Goal: Task Accomplishment & Management: Complete application form

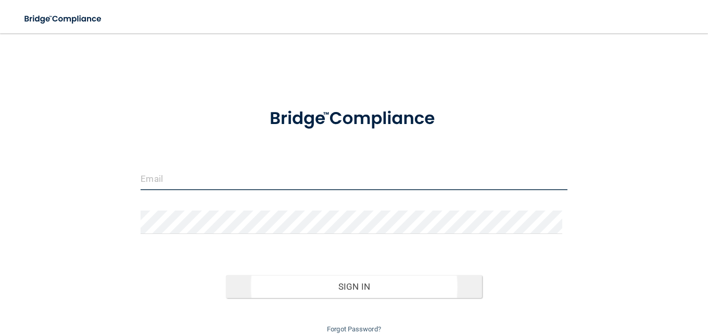
type input "[EMAIL_ADDRESS][DOMAIN_NAME]"
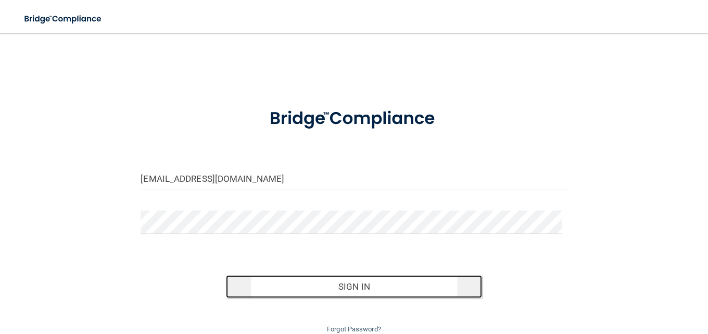
click at [365, 280] on button "Sign In" at bounding box center [354, 286] width 256 height 23
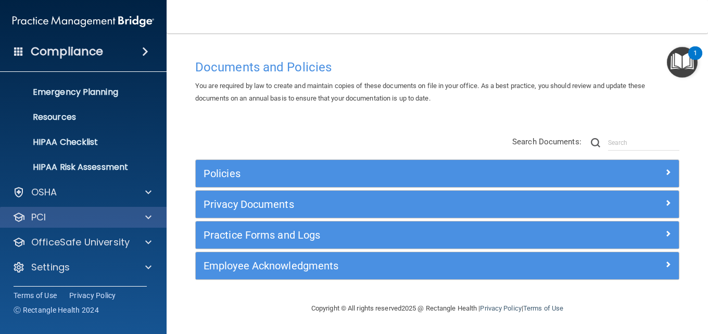
scroll to position [98, 0]
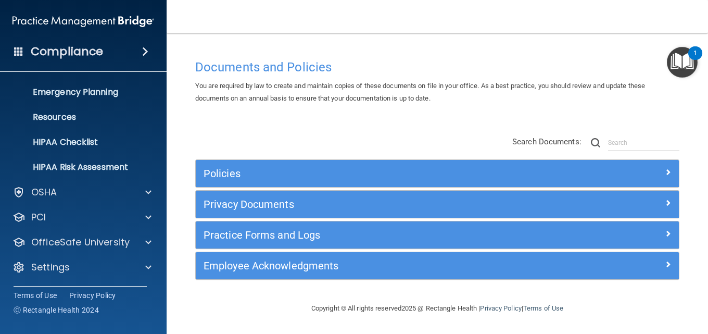
click at [152, 253] on div "HIPAA Documents and Policies Report an Incident Business Associates Emergency P…" at bounding box center [83, 132] width 167 height 308
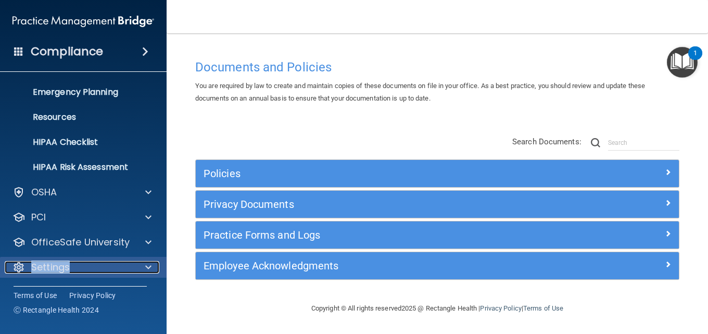
click at [147, 265] on span at bounding box center [148, 267] width 6 height 12
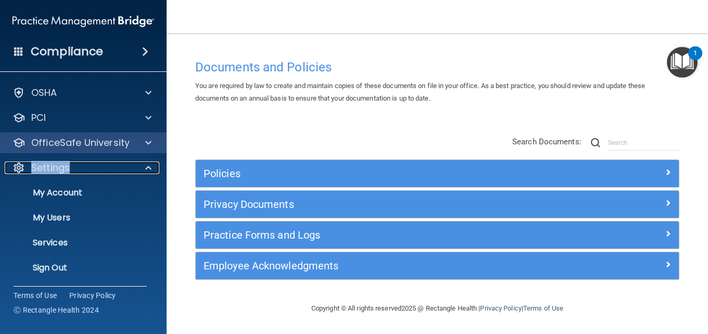
scroll to position [198, 0]
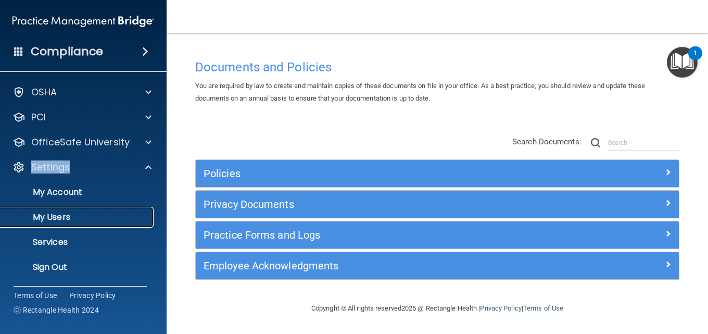
click at [115, 215] on p "My Users" at bounding box center [78, 217] width 142 height 10
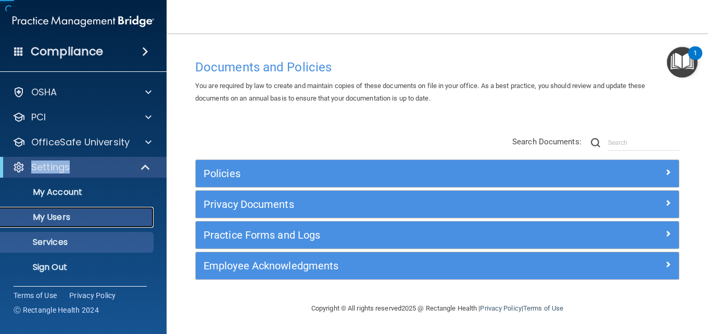
scroll to position [23, 0]
select select "20"
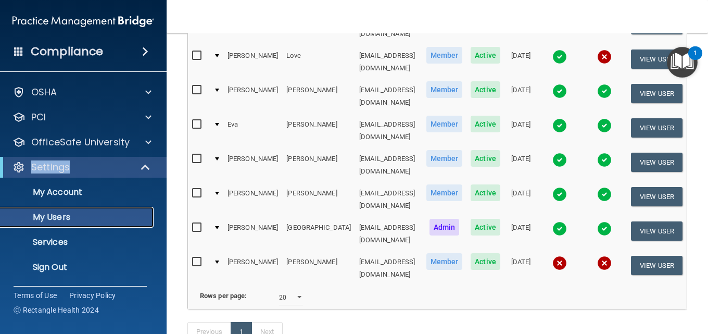
scroll to position [0, 0]
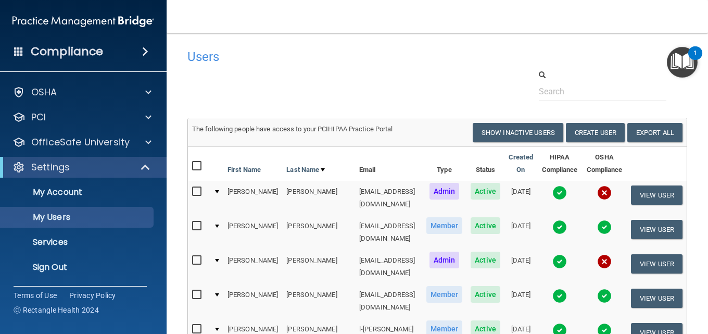
click at [576, 143] on td "The following people have access to your PCIHIPAA Practice Portal Resend Invite…" at bounding box center [437, 133] width 499 height 28
click at [612, 141] on button "Create User" at bounding box center [595, 132] width 59 height 19
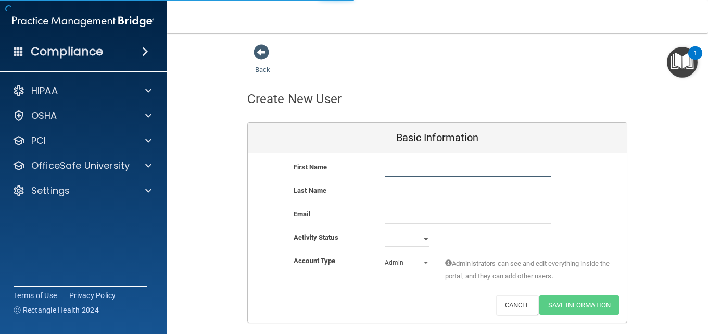
click at [407, 172] on input "text" at bounding box center [468, 169] width 166 height 16
type input "[PERSON_NAME]"
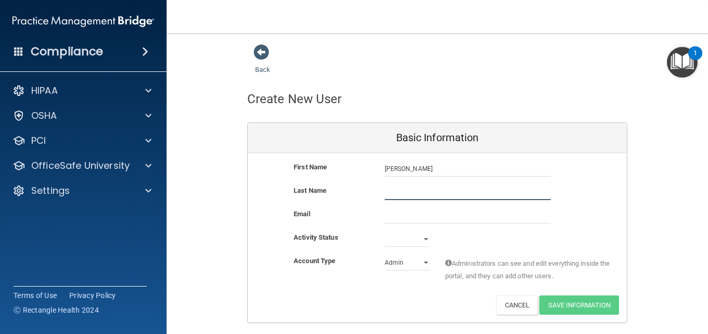
click at [405, 191] on input "text" at bounding box center [468, 192] width 166 height 16
type input "Stanhope"
click at [397, 215] on input "email" at bounding box center [468, 216] width 166 height 16
paste input "[EMAIL_ADDRESS][DOMAIN_NAME]"
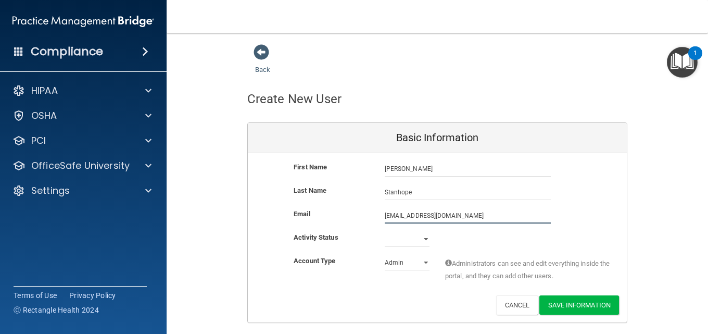
type input "[EMAIL_ADDRESS][DOMAIN_NAME]"
click at [417, 242] on select "Active Inactive" at bounding box center [407, 239] width 45 height 16
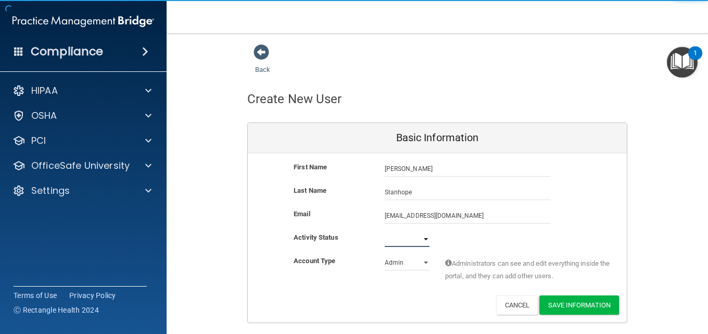
select select "active"
click at [385, 231] on select "Active Inactive" at bounding box center [407, 239] width 45 height 16
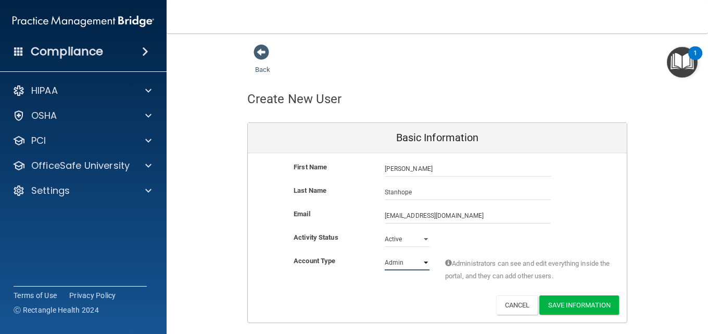
click at [420, 261] on select "Admin Member" at bounding box center [407, 263] width 45 height 16
select select "practice_member"
click at [385, 255] on select "Admin Member" at bounding box center [407, 263] width 45 height 16
click at [560, 304] on button "Save Information" at bounding box center [580, 304] width 80 height 19
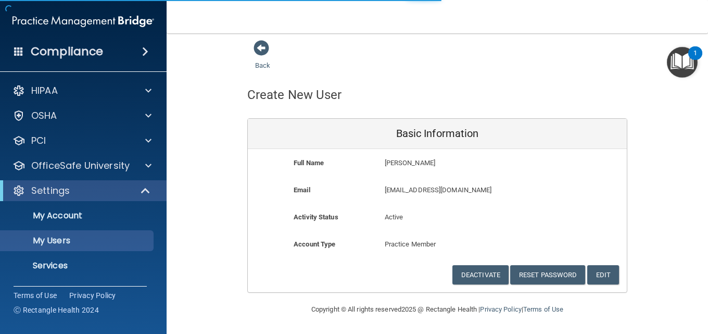
scroll to position [423, 0]
select select "20"
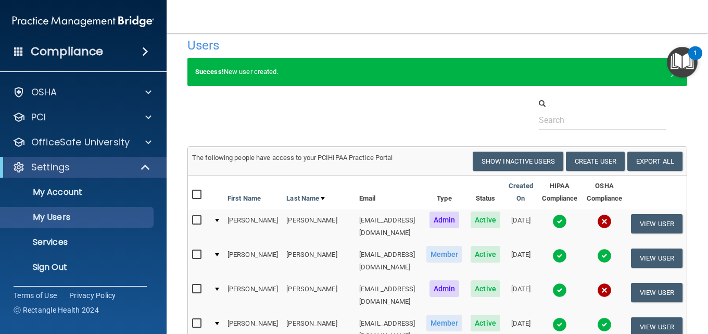
scroll to position [7, 0]
